Goal: Task Accomplishment & Management: Manage account settings

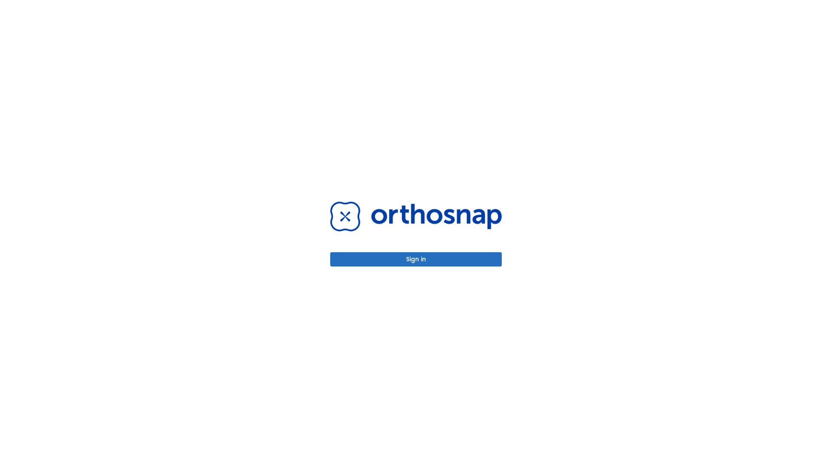
click at [416, 259] on button "Sign in" at bounding box center [416, 259] width 172 height 14
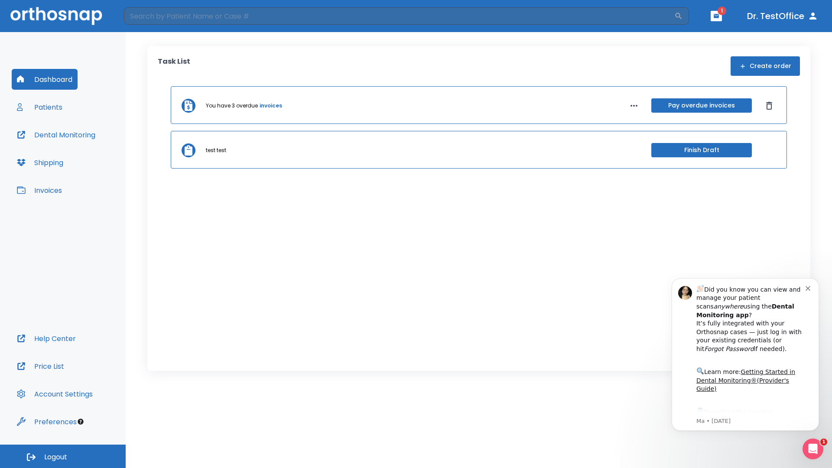
click at [63, 456] on span "Logout" at bounding box center [55, 457] width 23 height 10
